Goal: Check status

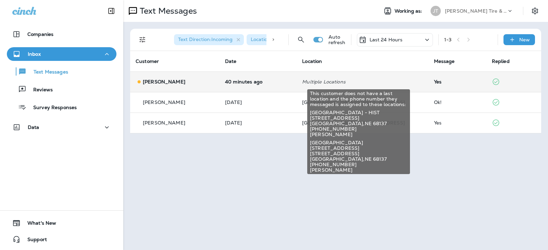
click at [342, 82] on p "Multiple Locations" at bounding box center [362, 81] width 120 height 5
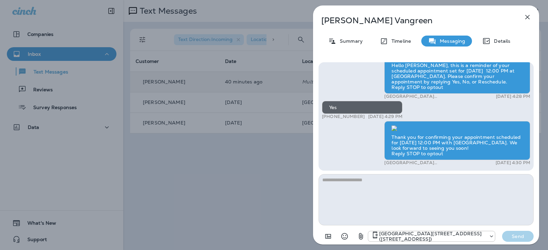
click at [526, 17] on icon "button" at bounding box center [527, 17] width 8 height 8
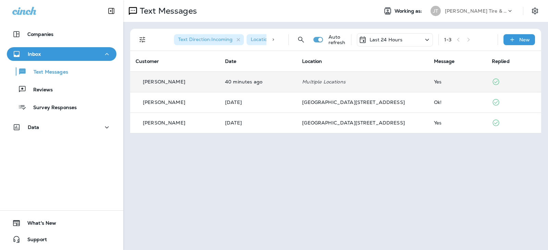
click at [371, 81] on p "Multiple Locations" at bounding box center [362, 81] width 120 height 5
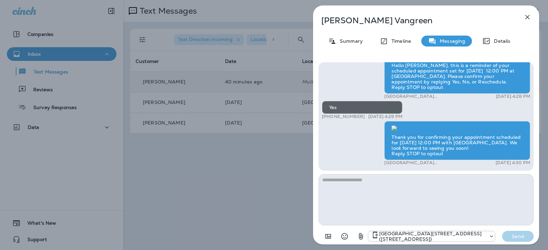
click at [528, 16] on icon "button" at bounding box center [527, 17] width 4 height 4
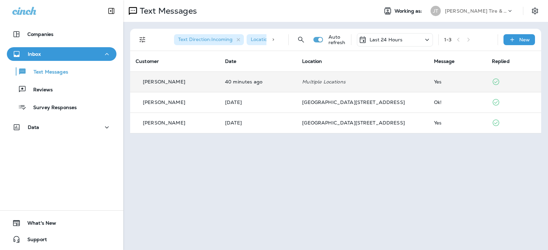
click at [399, 35] on div "Last 24 Hours" at bounding box center [395, 39] width 76 height 13
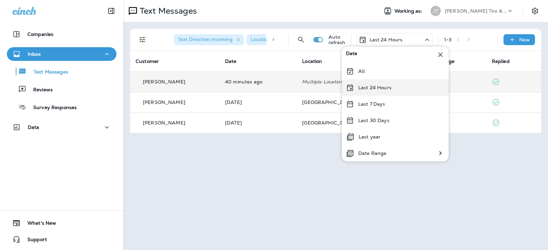
click at [382, 88] on p "Last 24 Hours" at bounding box center [374, 87] width 33 height 5
